Goal: Task Accomplishment & Management: Manage account settings

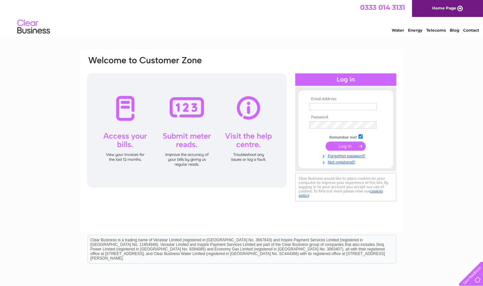
type input "[EMAIL_ADDRESS][DOMAIN_NAME]"
click at [339, 146] on input "submit" at bounding box center [345, 145] width 40 height 9
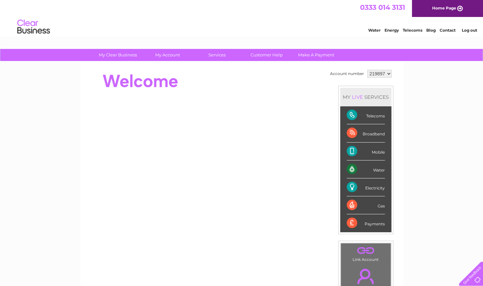
scroll to position [133, 0]
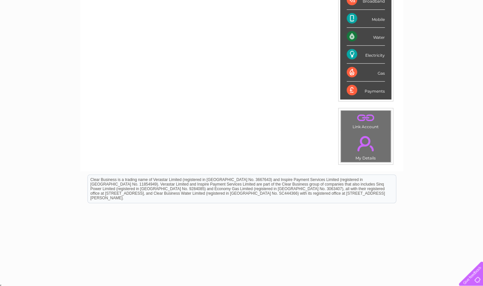
click at [365, 135] on link "." at bounding box center [365, 143] width 47 height 23
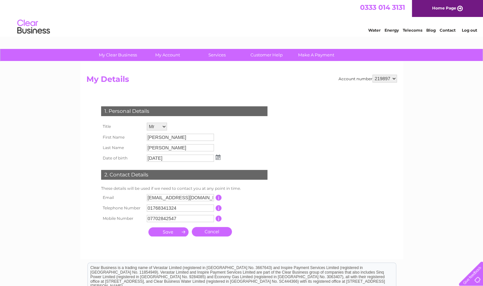
click at [217, 198] on input "button" at bounding box center [218, 198] width 6 height 6
click at [206, 195] on input "dopperman@lineone.net" at bounding box center [180, 197] width 67 height 7
drag, startPoint x: 184, startPoint y: 200, endPoint x: 142, endPoint y: 203, distance: 42.1
click at [142, 203] on tr "Email dopperman@lineone.net This should be a valid email address" at bounding box center [186, 197] width 175 height 11
click at [185, 197] on input "david" at bounding box center [181, 198] width 68 height 8
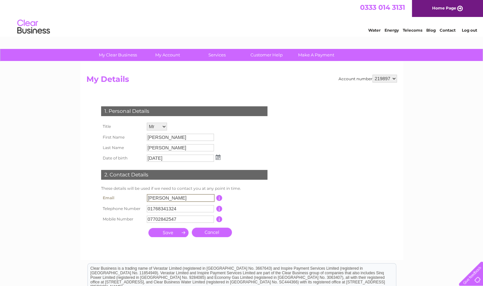
type input "david@davidopperman.co.uk"
click at [173, 232] on input "submit" at bounding box center [168, 232] width 40 height 9
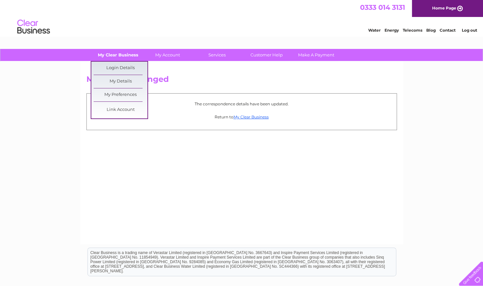
click at [123, 53] on link "My Clear Business" at bounding box center [118, 55] width 54 height 12
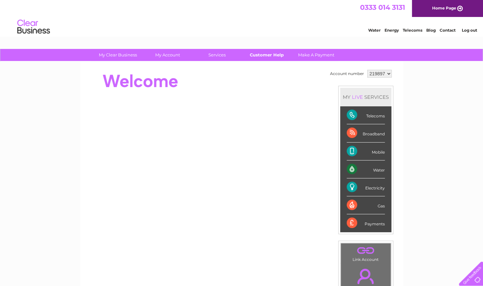
click at [257, 54] on link "Customer Help" at bounding box center [267, 55] width 54 height 12
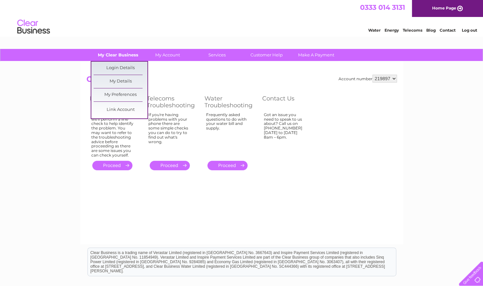
click at [112, 55] on link "My Clear Business" at bounding box center [118, 55] width 54 height 12
